Goal: Task Accomplishment & Management: Use online tool/utility

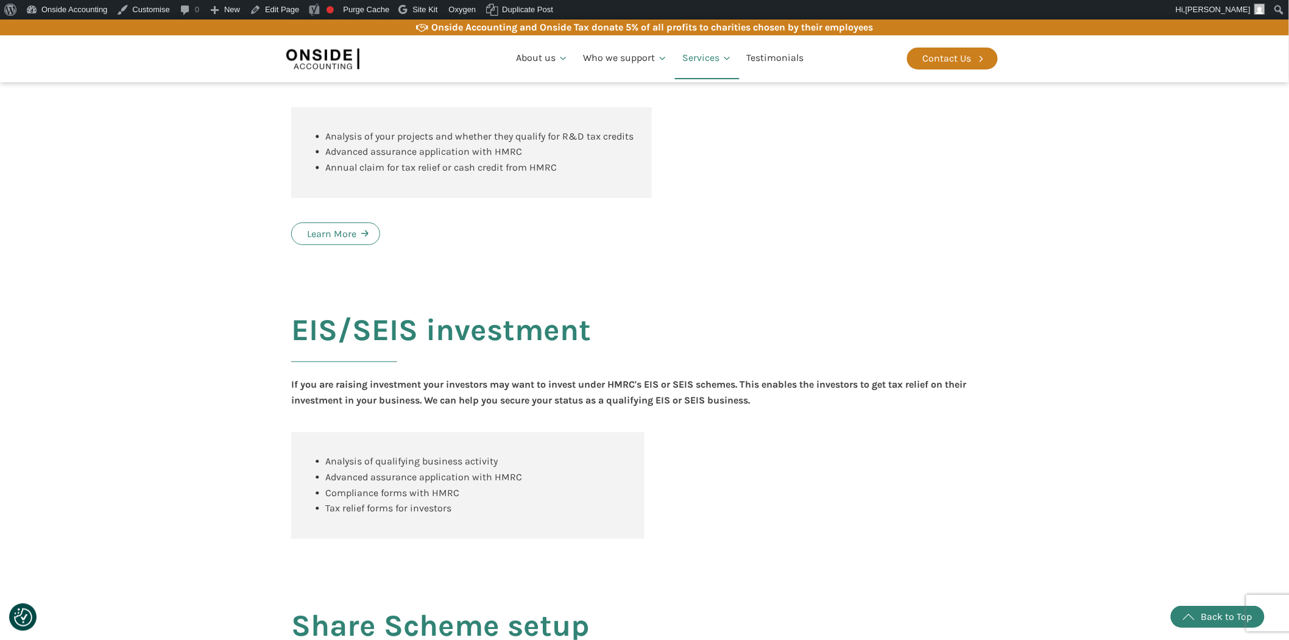
scroll to position [1157, 0]
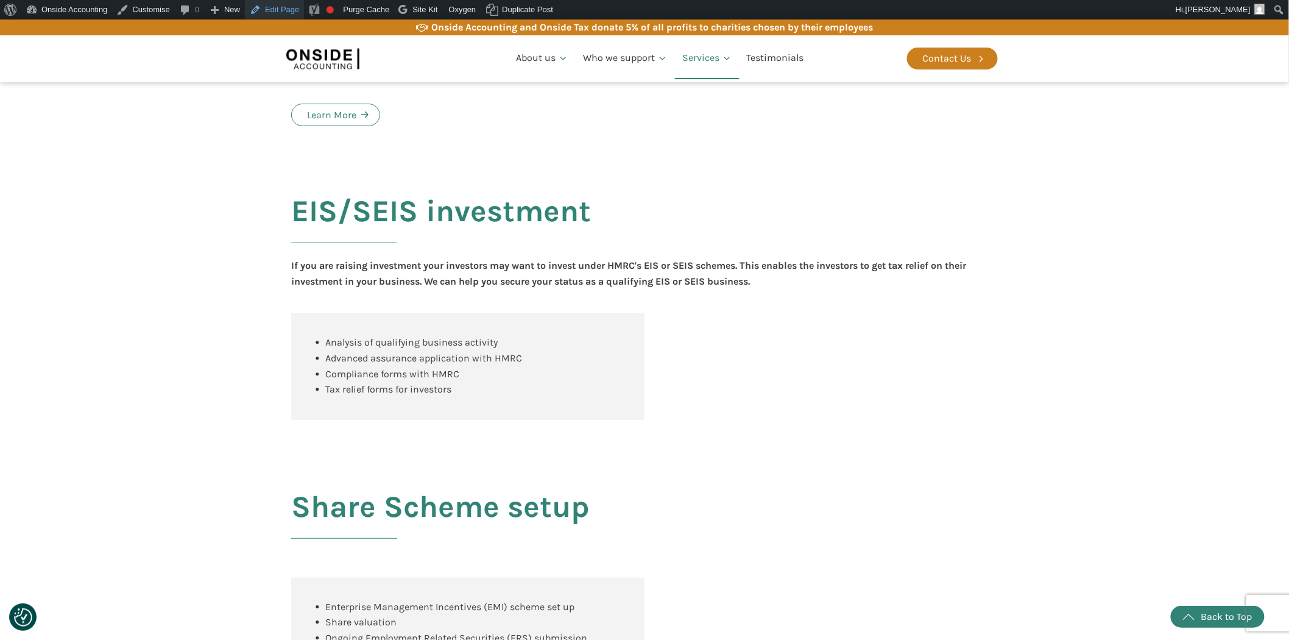
click at [284, 10] on link "Edit Page" at bounding box center [274, 9] width 59 height 19
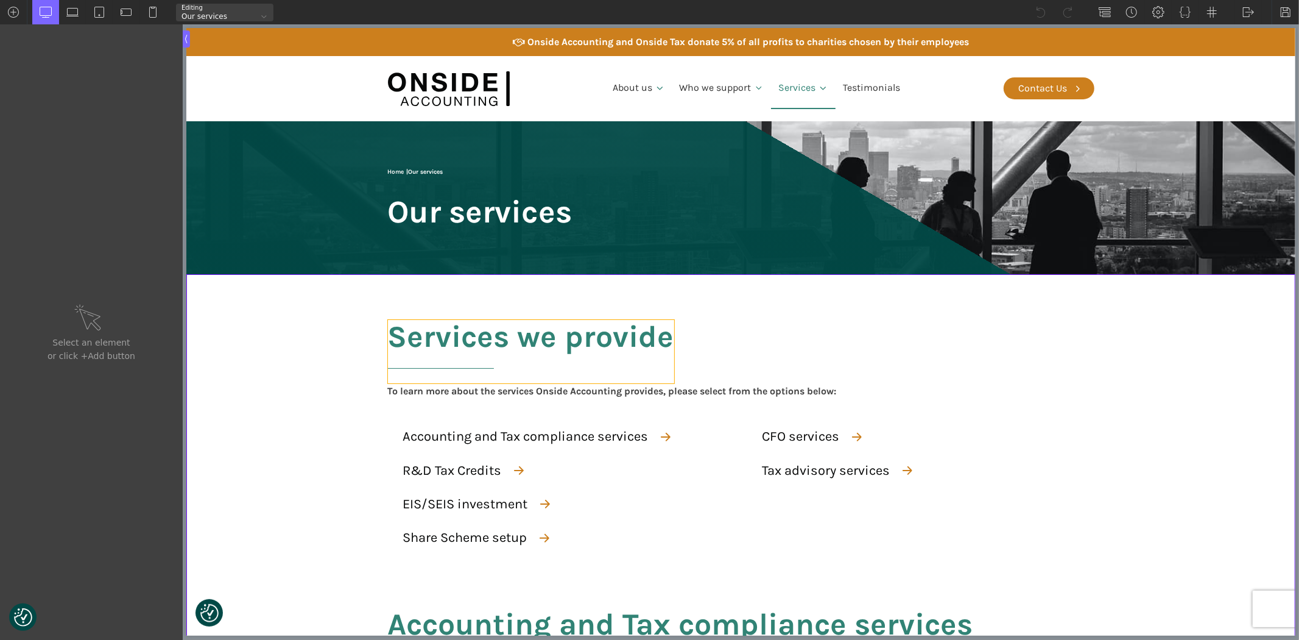
click at [545, 350] on h2 "Services we provide" at bounding box center [530, 351] width 286 height 63
type input "headline-5-52"
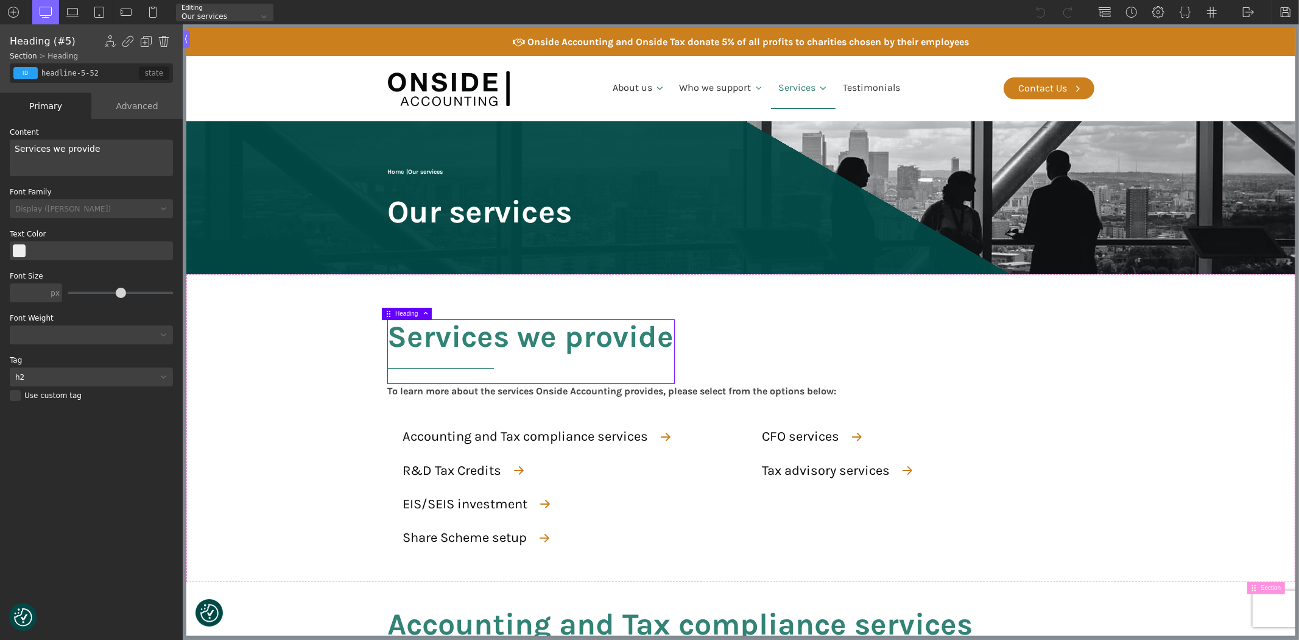
click at [52, 148] on div "Services we provide" at bounding box center [91, 158] width 163 height 37
click at [68, 146] on div "Services We provide" at bounding box center [91, 158] width 163 height 37
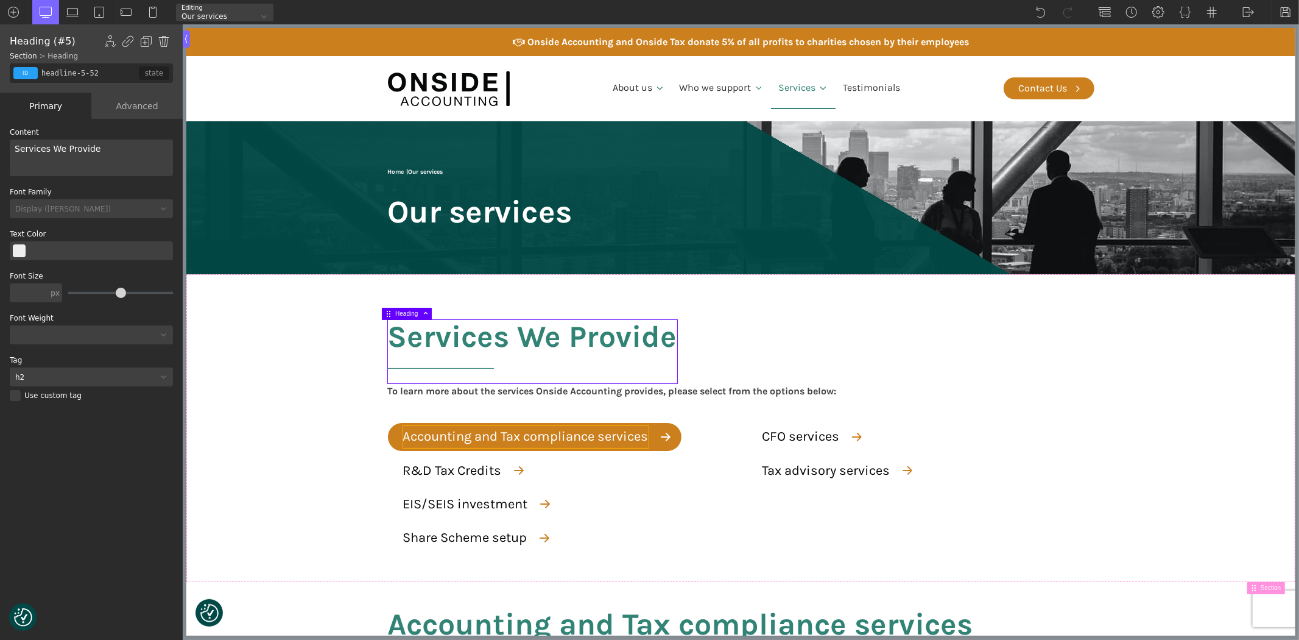
click at [403, 447] on div "Accounting and Tax compliance services" at bounding box center [526, 436] width 246 height 21
type input "text_block-185-137"
type input "service-button-text"
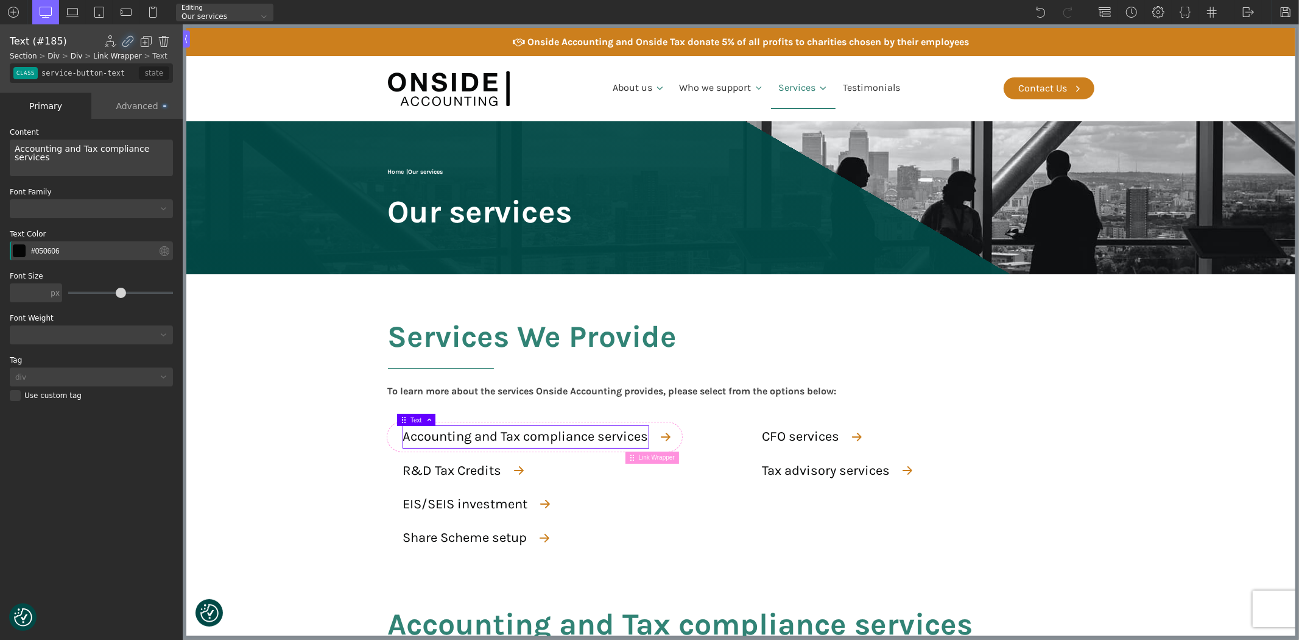
click at [94, 145] on div "Accounting and Tax compliance services" at bounding box center [91, 158] width 163 height 37
click at [140, 152] on div "Accounting and Tax Compliance services" at bounding box center [91, 158] width 163 height 37
click at [442, 501] on div "EIS/SEIS investment" at bounding box center [465, 503] width 125 height 21
type input "text_block-197-137"
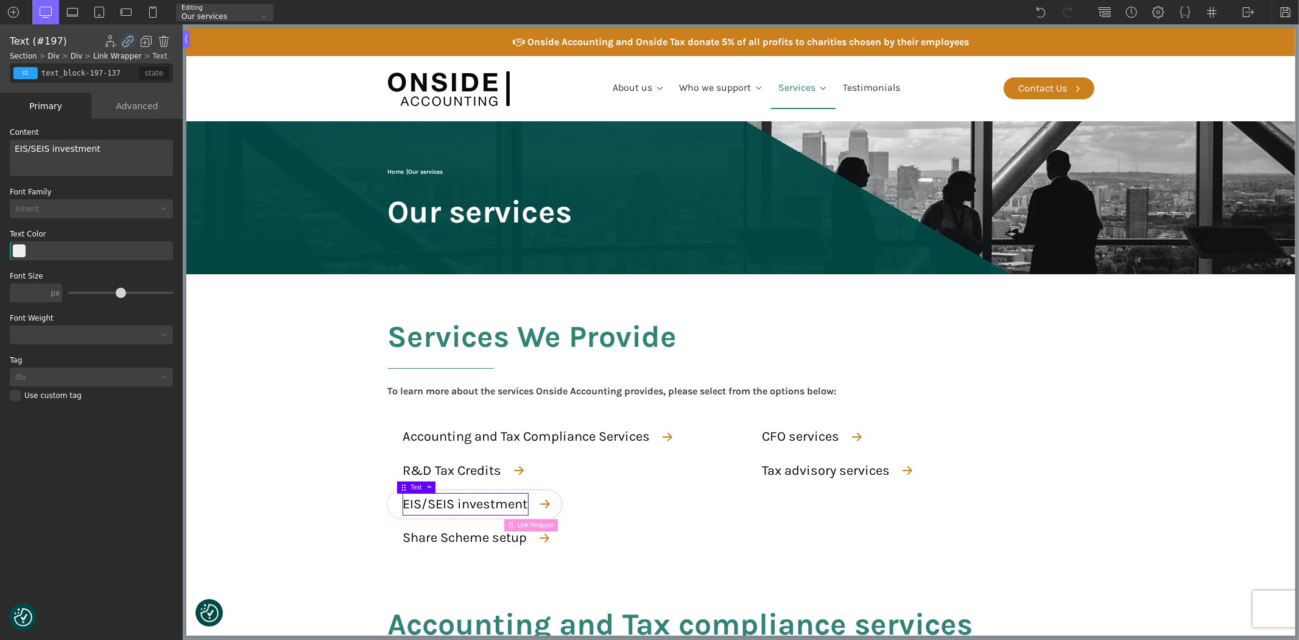
click at [49, 150] on div "EIS/SEIS investment" at bounding box center [91, 158] width 163 height 37
click at [442, 543] on div "Share Scheme setup" at bounding box center [465, 537] width 124 height 21
click at [75, 146] on div "Share Scheme setup" at bounding box center [91, 158] width 163 height 37
click at [787, 422] on div "Services We Provide To learn more about the services Onside Accounting provides…" at bounding box center [740, 428] width 731 height 308
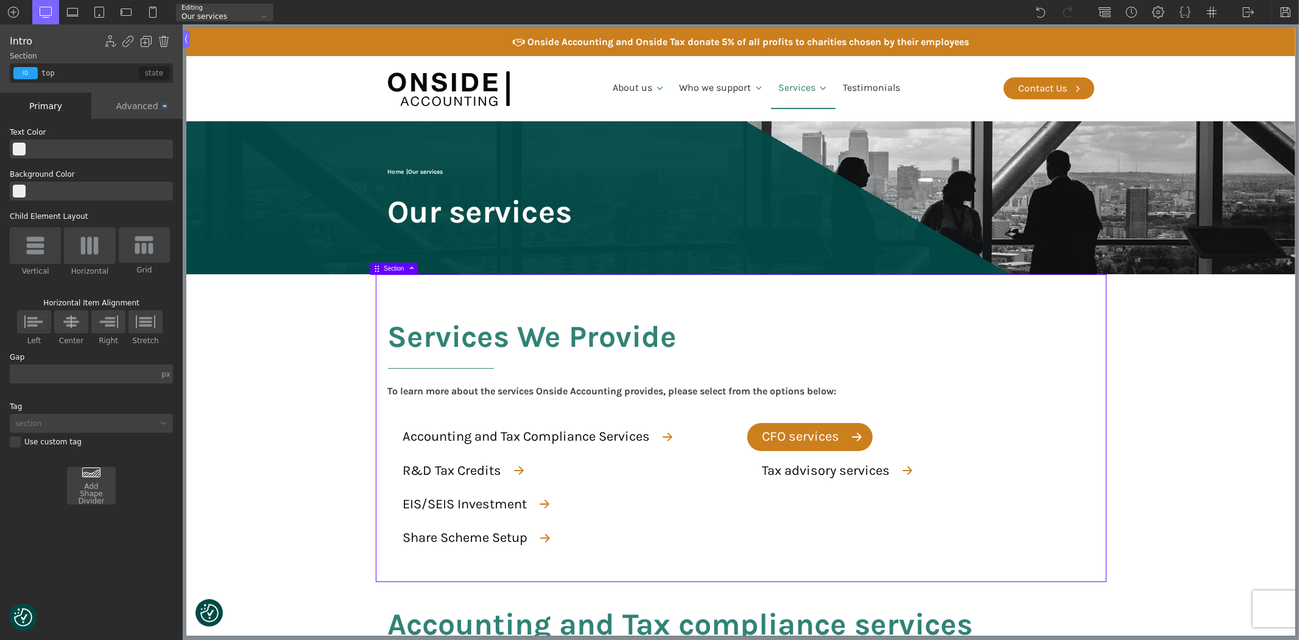
click at [789, 430] on div "CFO services" at bounding box center [800, 436] width 77 height 21
type input "text_block-569-137"
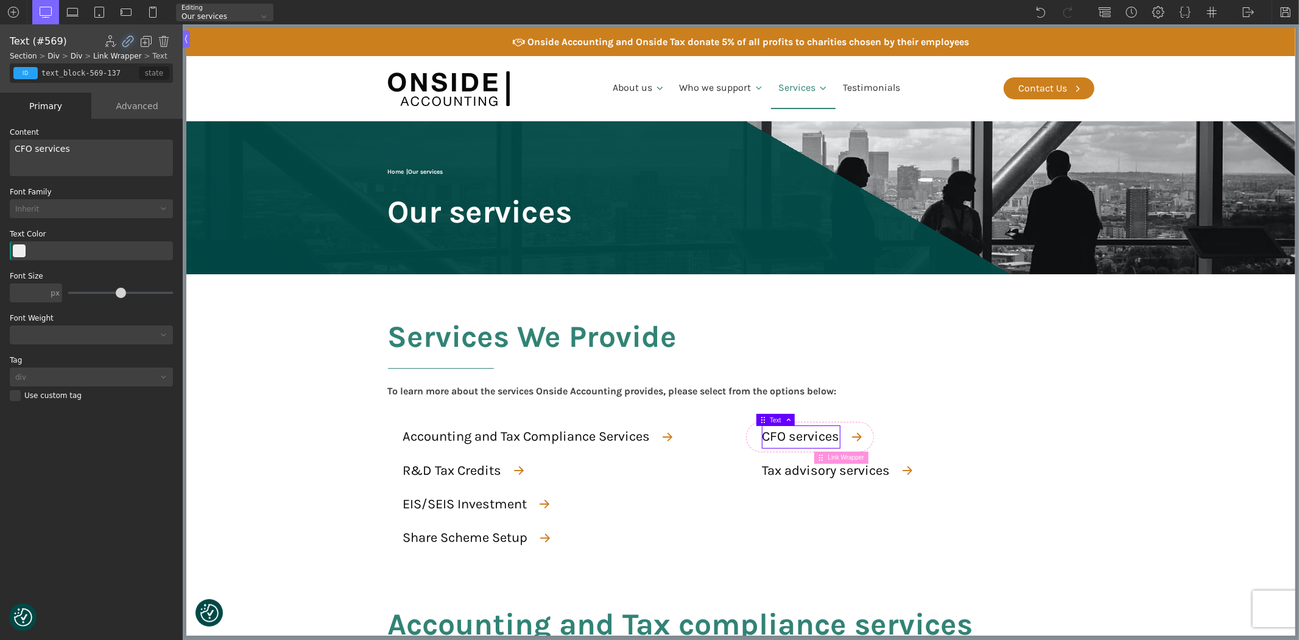
click at [34, 145] on div "CFO services" at bounding box center [91, 158] width 163 height 37
click at [775, 480] on div "Tax advisory services" at bounding box center [826, 470] width 128 height 21
click at [34, 150] on div "Tax advisory services" at bounding box center [91, 158] width 163 height 37
click at [68, 149] on div "Tax Advisory services" at bounding box center [91, 158] width 163 height 37
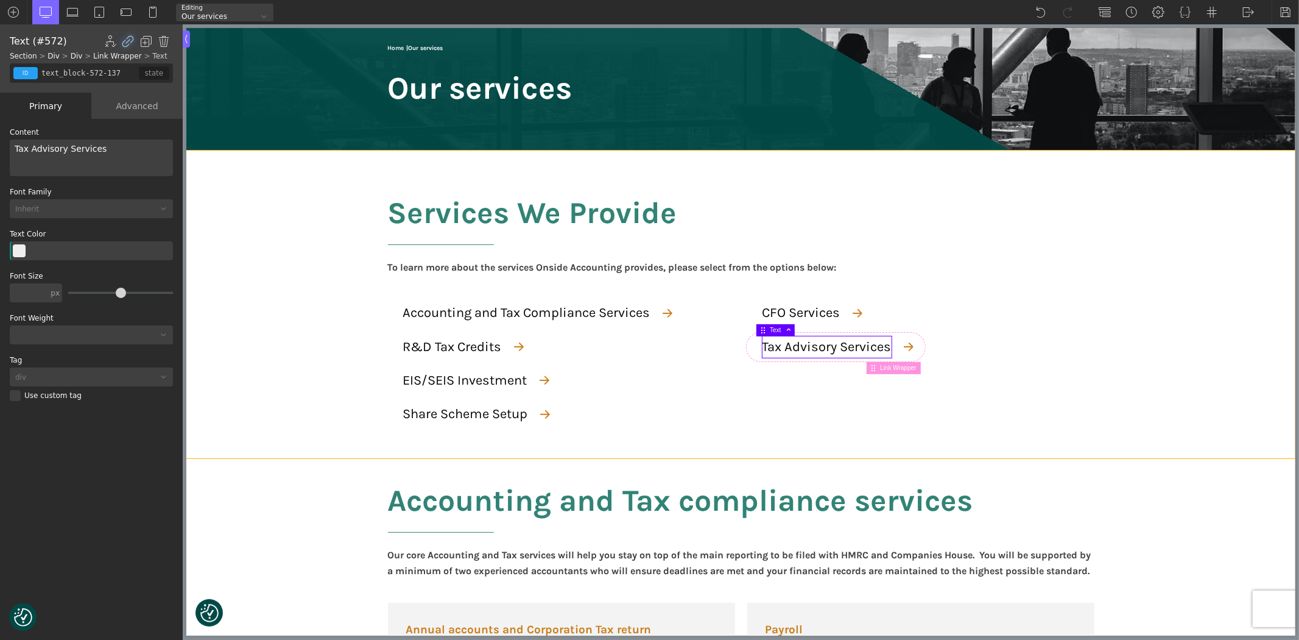
scroll to position [135, 0]
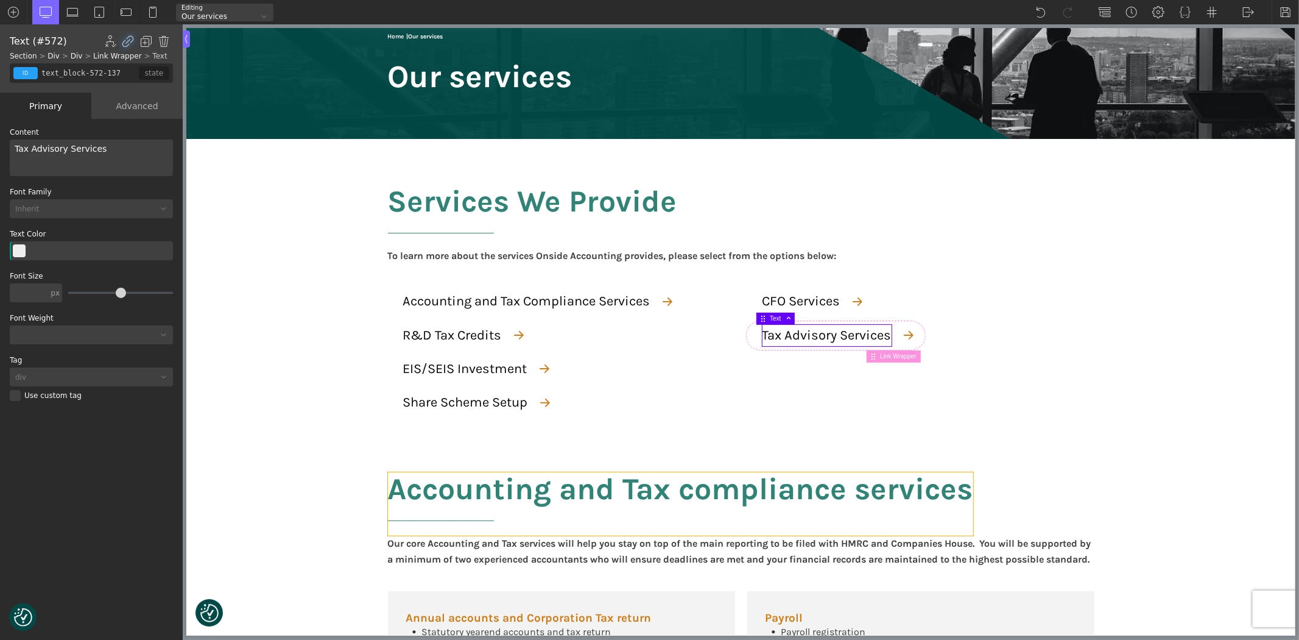
click at [703, 502] on h2 "Accounting and Tax compliance services" at bounding box center [679, 503] width 585 height 63
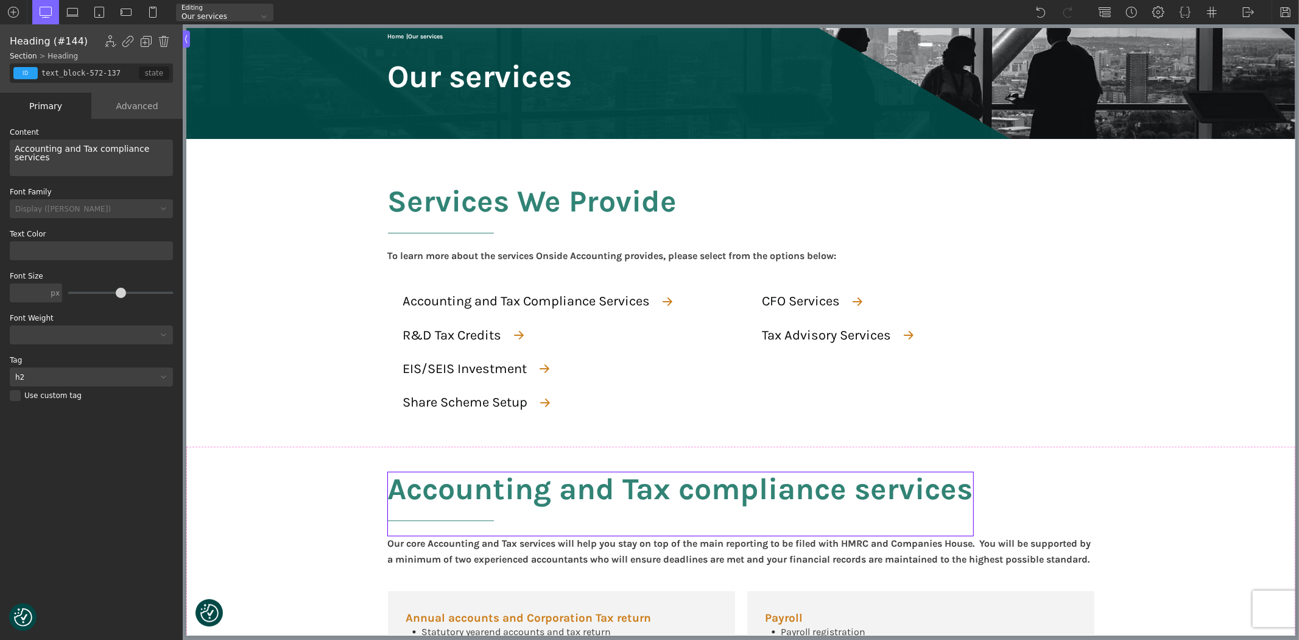
type input "headline-144-137"
click at [96, 149] on div "Accounting and Tax compliance services" at bounding box center [91, 158] width 163 height 37
click at [138, 150] on div "Accounting and Tax Compliance services" at bounding box center [91, 158] width 163 height 37
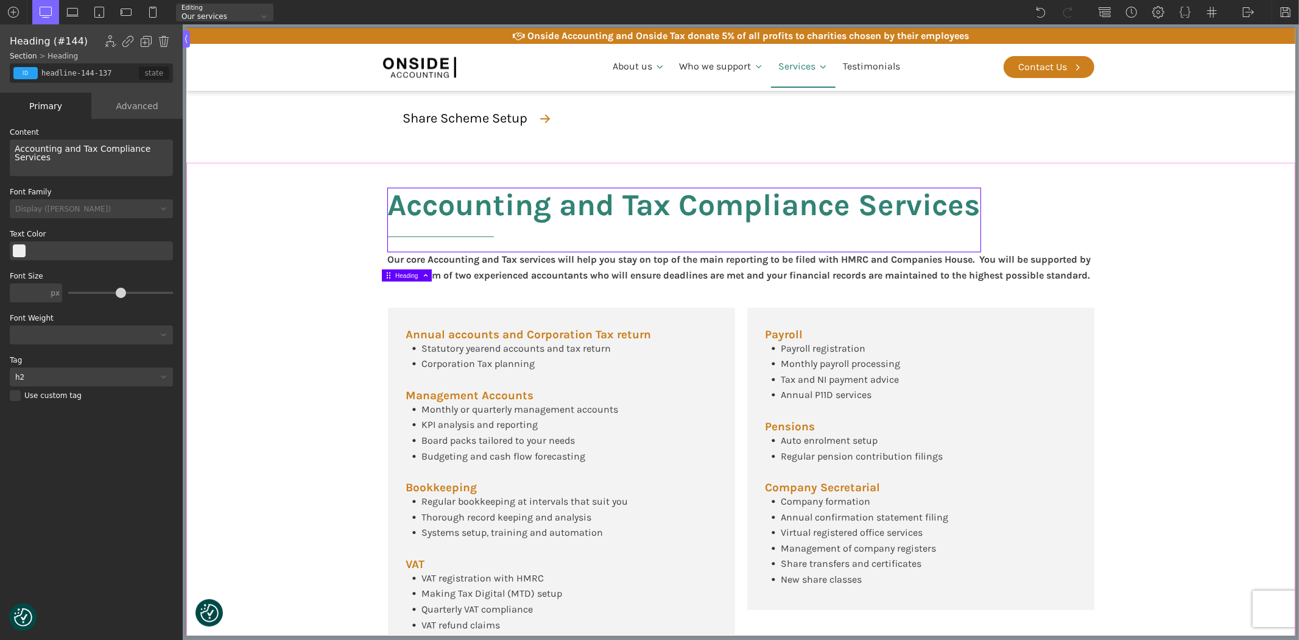
scroll to position [338, 0]
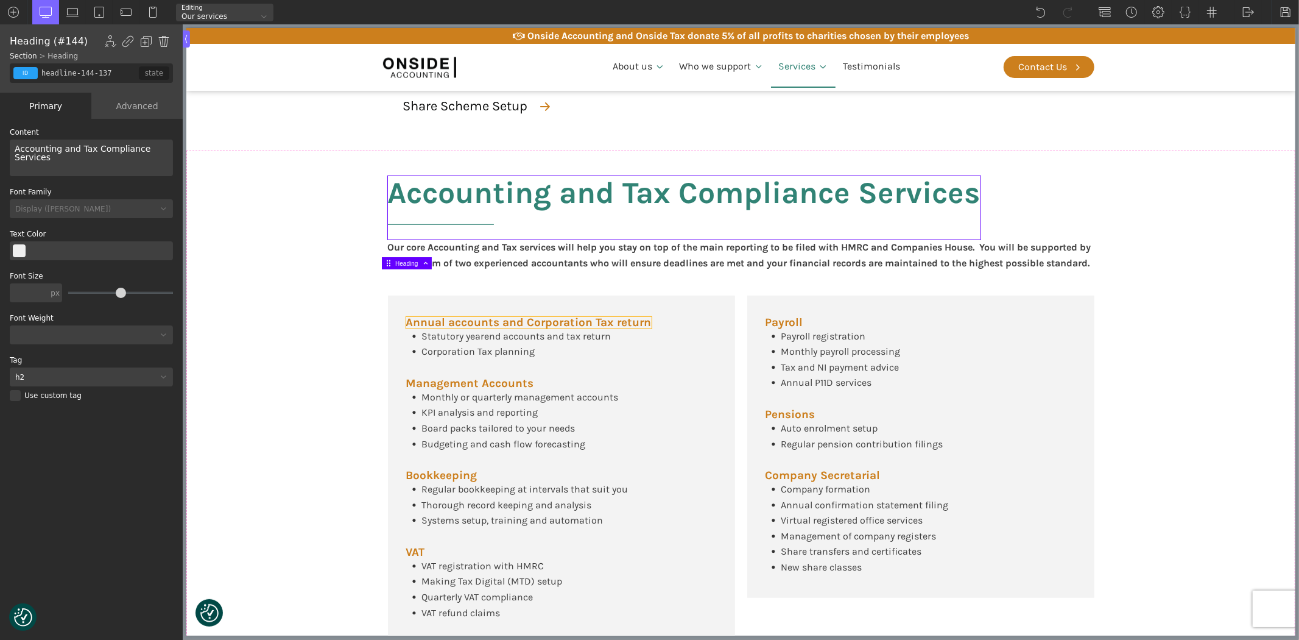
click at [468, 328] on span "Annual accounts and Corporation Tax return" at bounding box center [529, 323] width 246 height 12
type input "left-no_underline"
type input "color(2)"
type input "19"
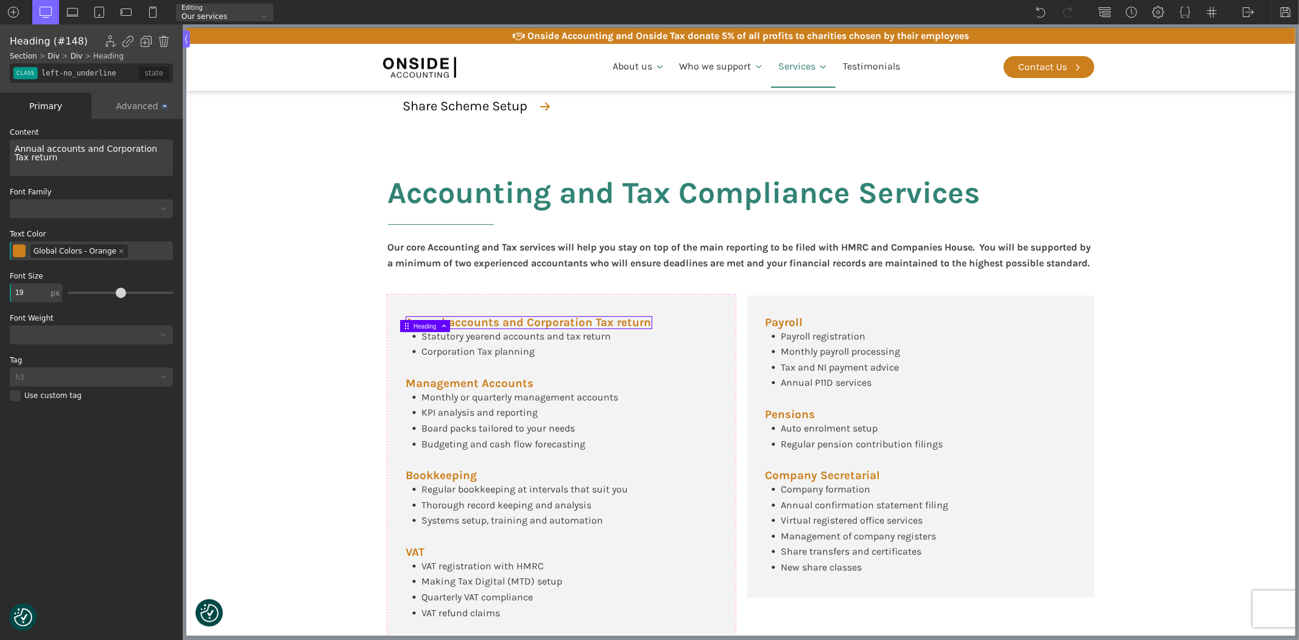
click at [49, 147] on span "Annual accounts and Corporation Tax return" at bounding box center [88, 153] width 146 height 18
click at [17, 161] on span "Annual Accounts and Corporation Tax return" at bounding box center [88, 153] width 146 height 18
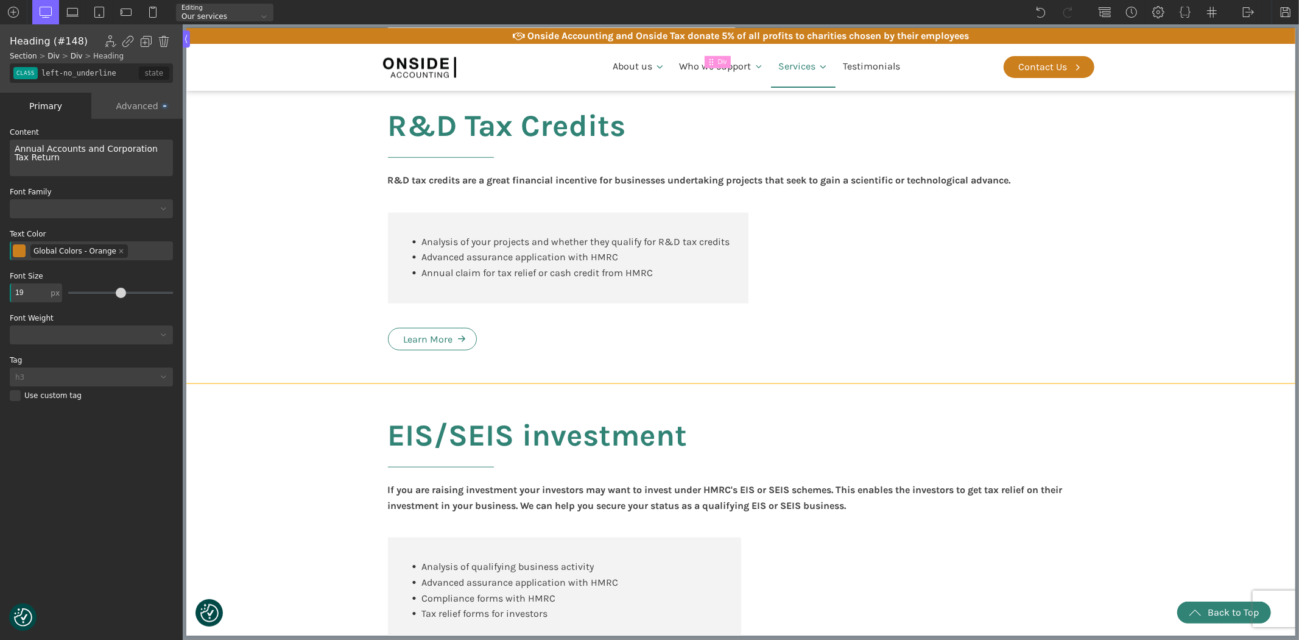
scroll to position [947, 0]
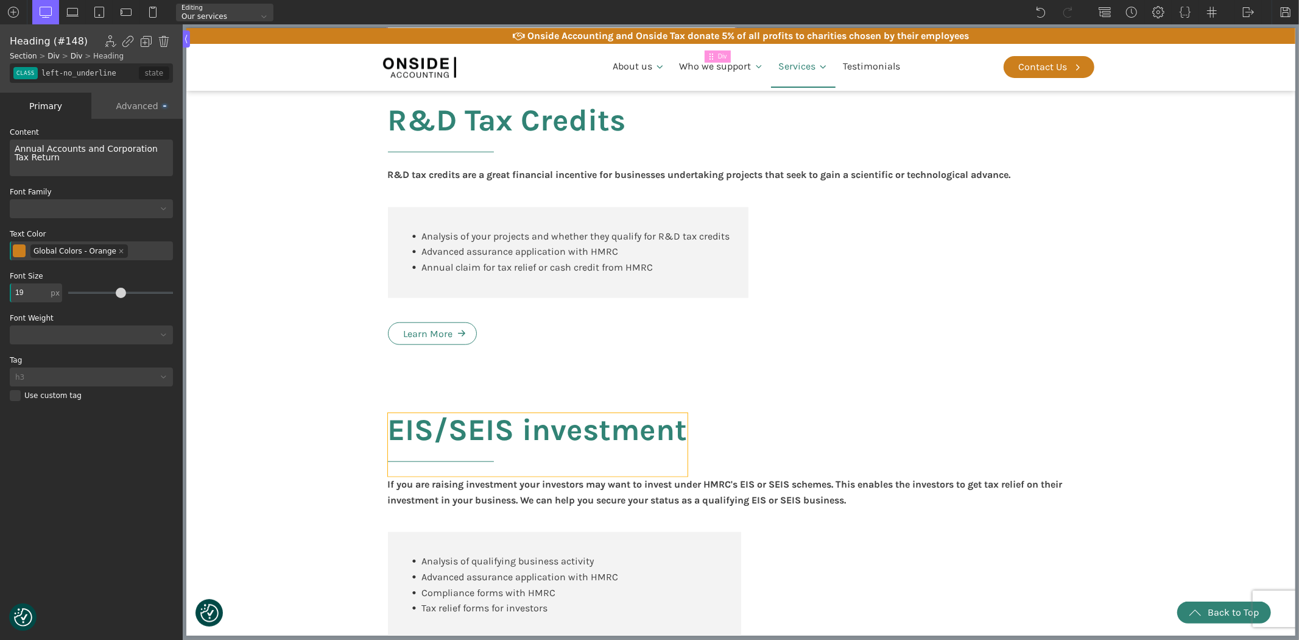
click at [433, 459] on h2 "EIS/SEIS investment" at bounding box center [537, 444] width 300 height 63
type input "headline-440-137"
click at [52, 147] on div "EIS/SEIS investment" at bounding box center [91, 158] width 163 height 37
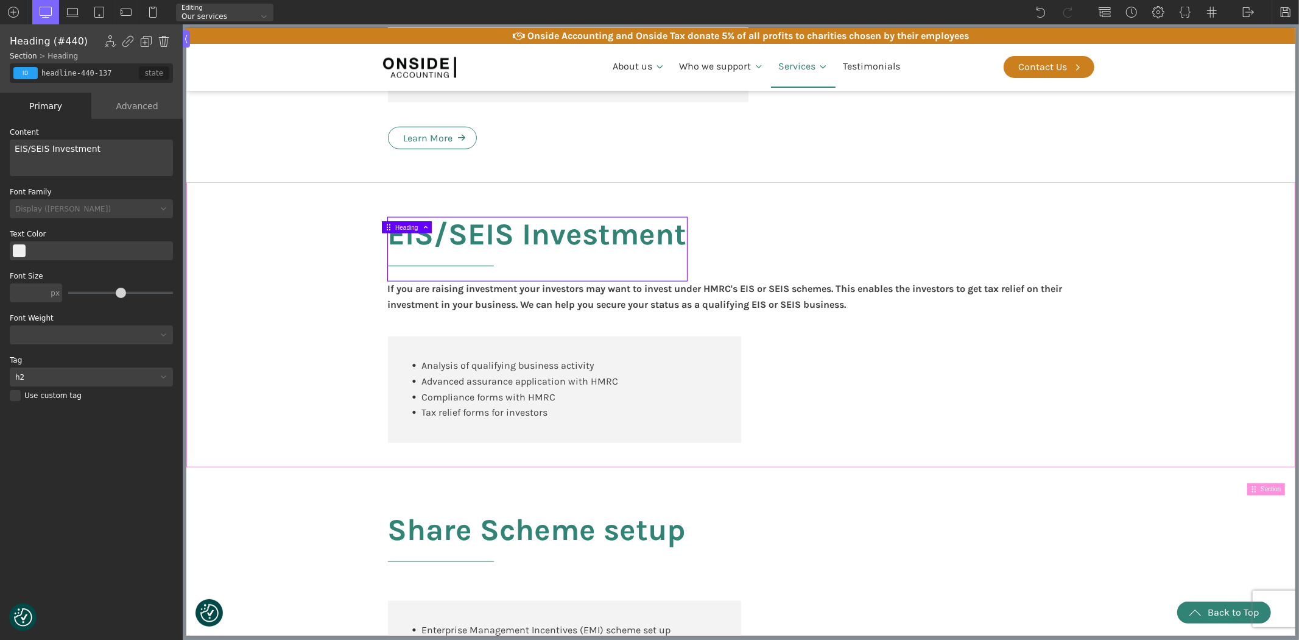
scroll to position [1286, 0]
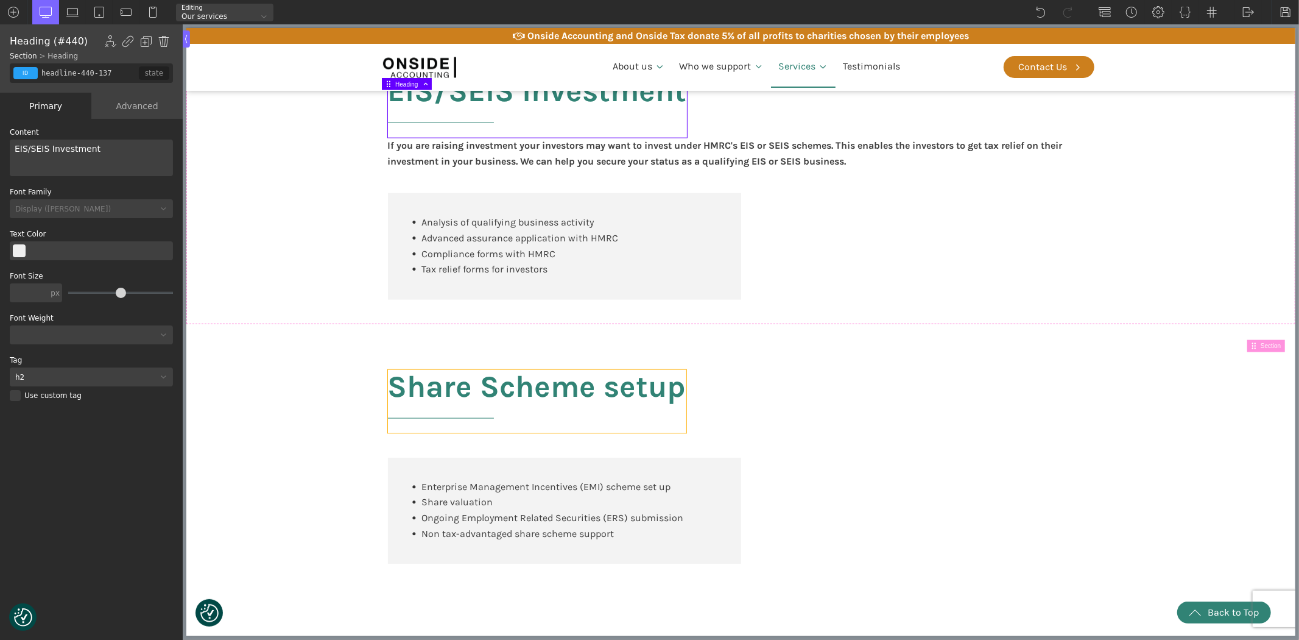
click at [659, 415] on h2 "Share Scheme setup" at bounding box center [536, 401] width 298 height 63
type input "headline-458-137"
click at [77, 149] on div "Share Scheme setup" at bounding box center [91, 158] width 163 height 37
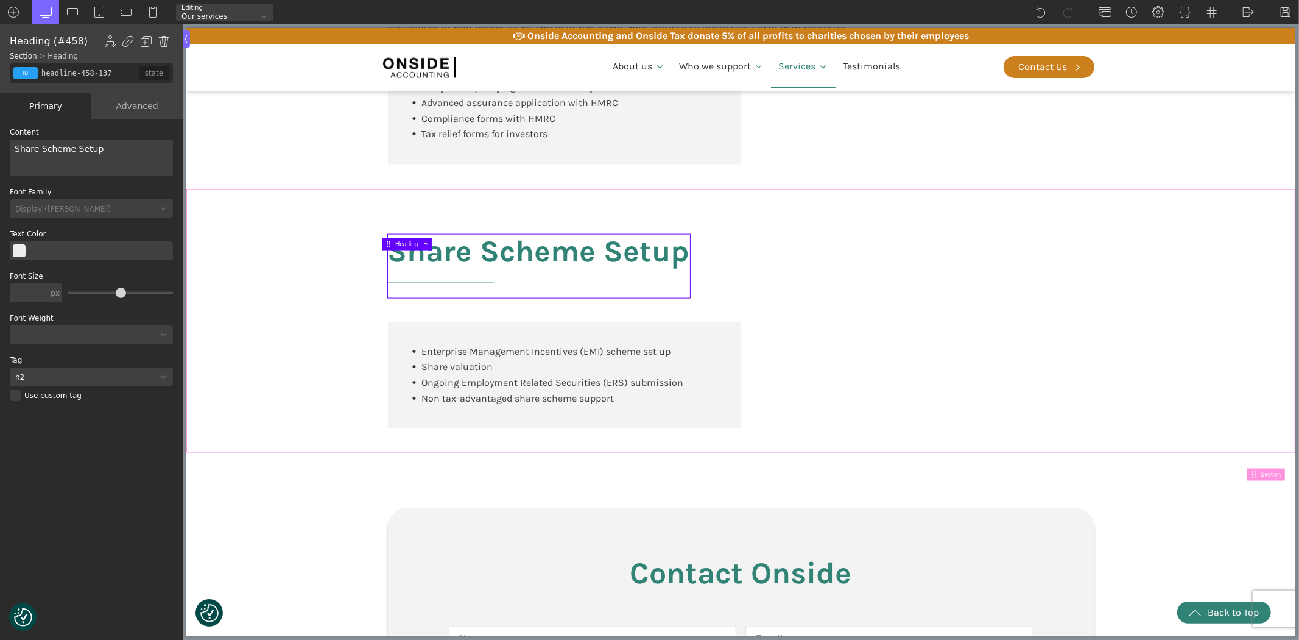
scroll to position [1489, 0]
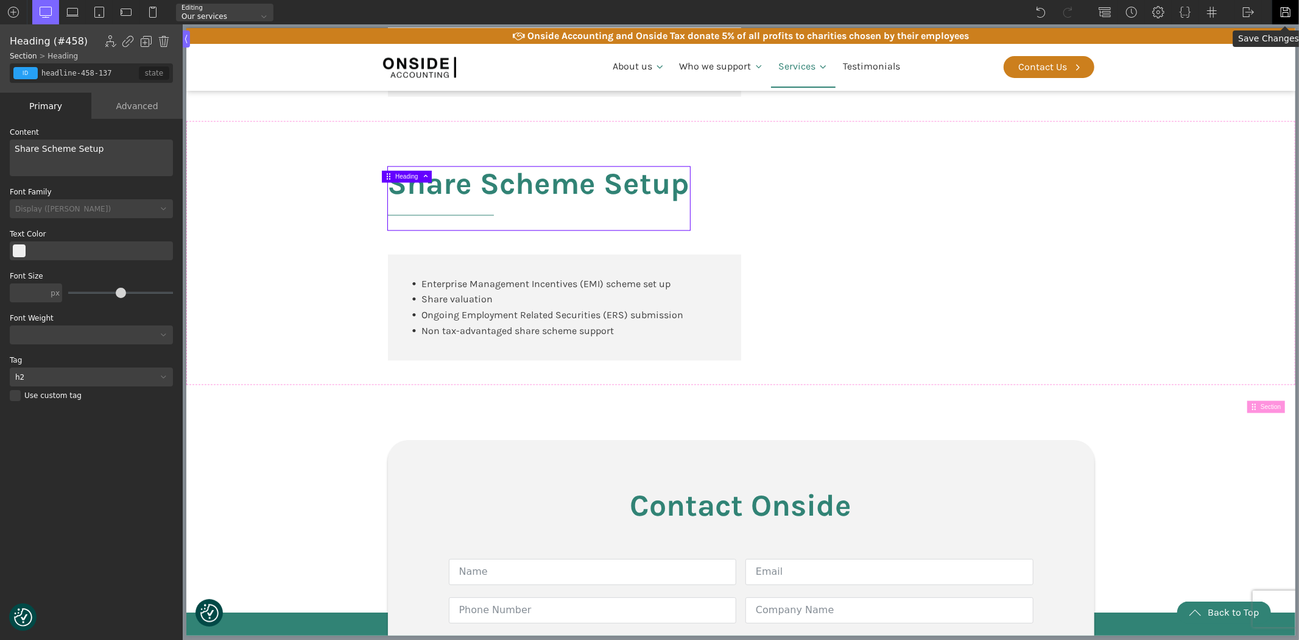
click at [1284, 10] on img at bounding box center [1286, 12] width 12 height 12
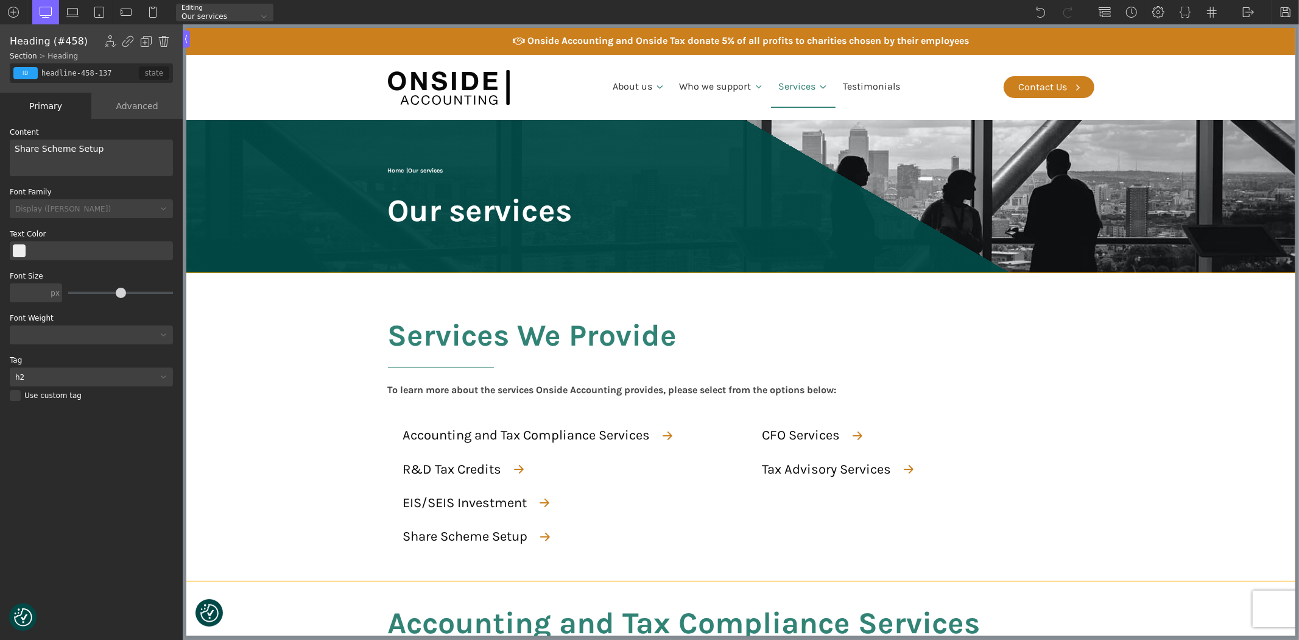
scroll to position [0, 0]
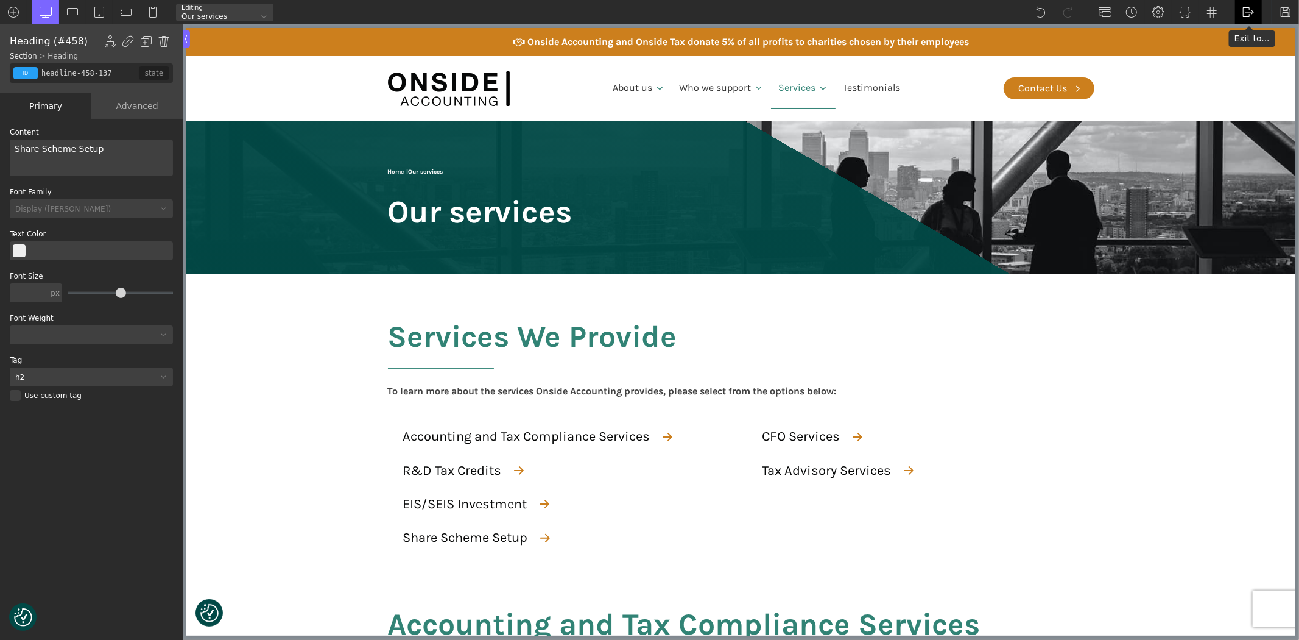
click at [1240, 12] on div "WP Admin [GEOGRAPHIC_DATA] [GEOGRAPHIC_DATA]" at bounding box center [1248, 12] width 27 height 24
click at [1249, 49] on link "Frontend" at bounding box center [1261, 50] width 52 height 19
